Goal: Information Seeking & Learning: Learn about a topic

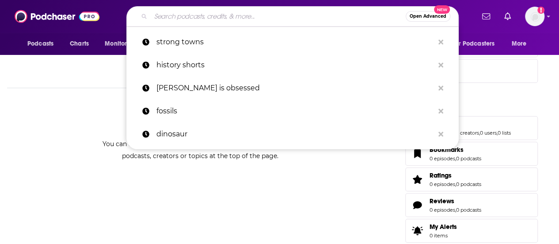
click at [165, 16] on input "Search podcasts, credits, & more..." at bounding box center [278, 16] width 255 height 14
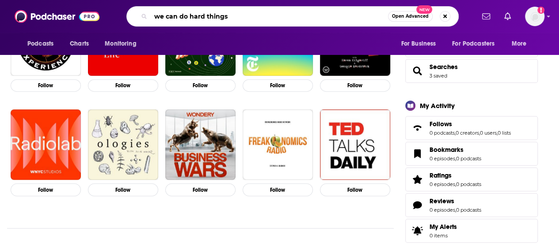
type input "we can do hard things"
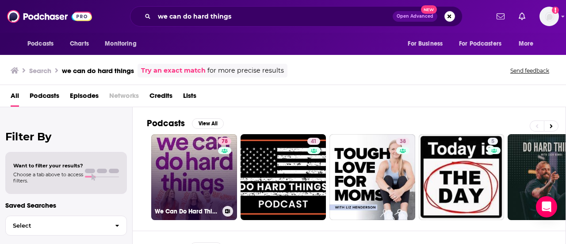
click at [194, 148] on link "78 We Can Do Hard Things" at bounding box center [194, 177] width 86 height 86
